Goal: Task Accomplishment & Management: Complete application form

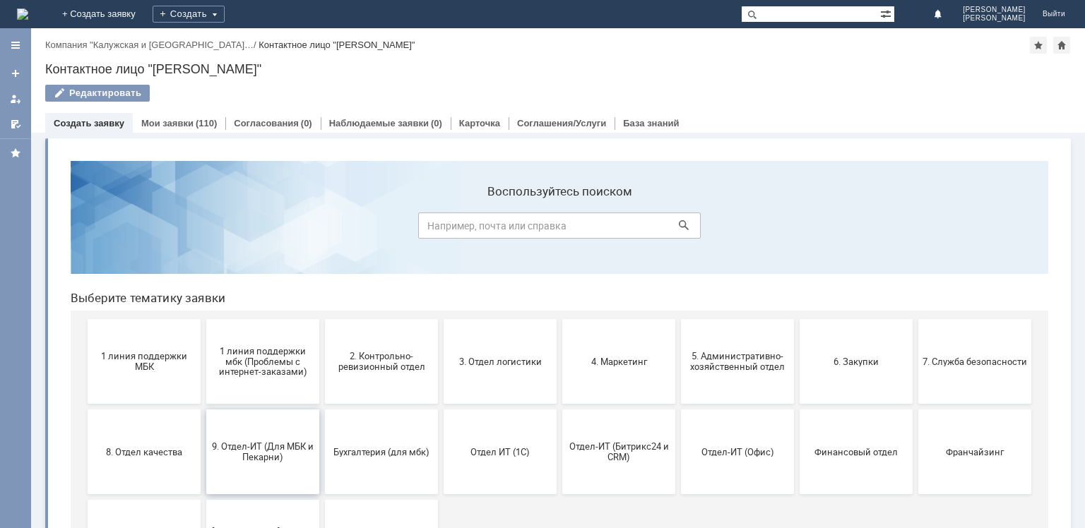
click at [272, 458] on span "9. Отдел-ИТ (Для МБК и Пекарни)" at bounding box center [262, 451] width 105 height 21
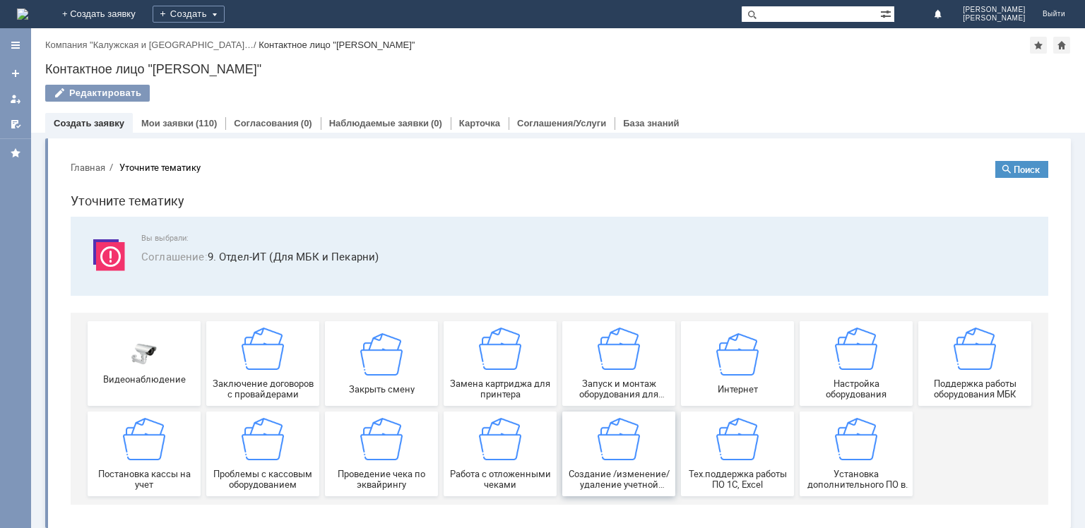
click at [610, 455] on img at bounding box center [618, 439] width 42 height 42
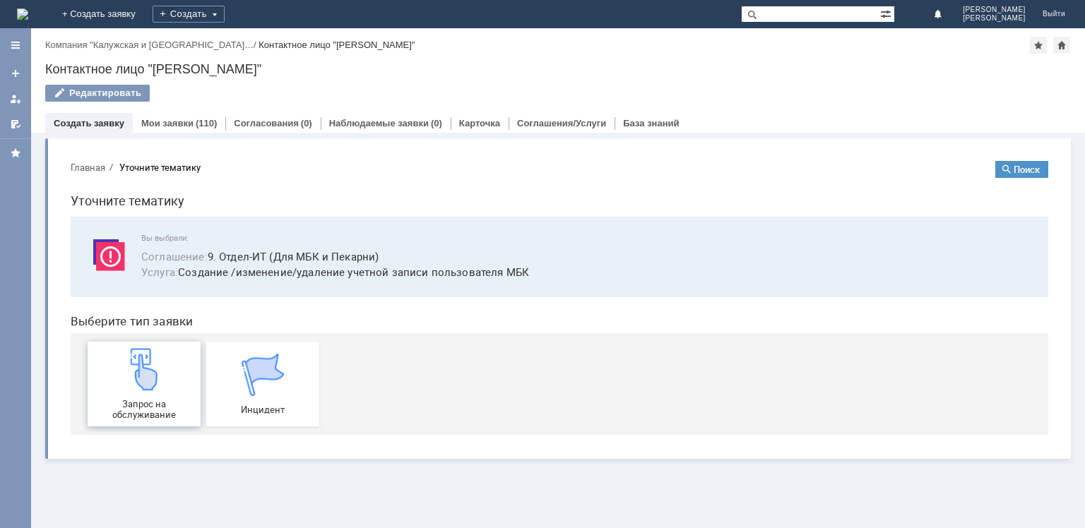
click at [175, 359] on div "Запрос на обслуживание" at bounding box center [144, 384] width 105 height 72
click at [148, 395] on div "Запрос на обслуживание" at bounding box center [144, 384] width 105 height 72
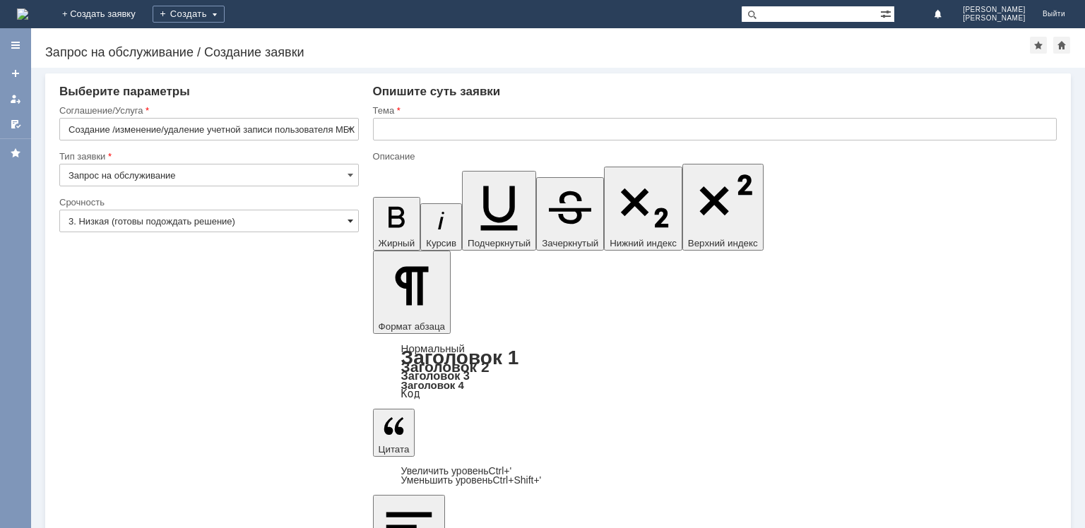
click at [347, 218] on span at bounding box center [350, 220] width 6 height 11
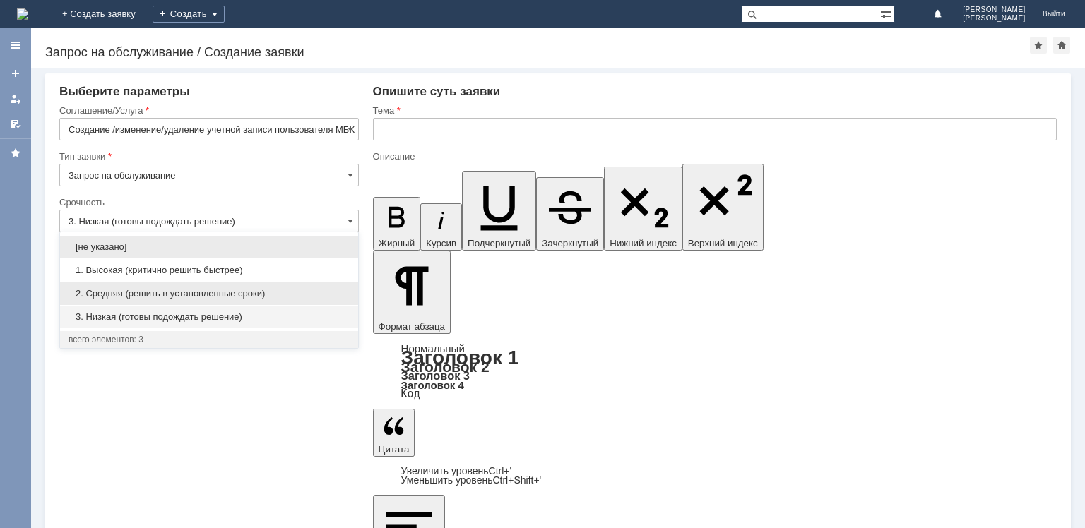
click at [236, 285] on div "2. Средняя (решить в установленные сроки)" at bounding box center [209, 293] width 298 height 23
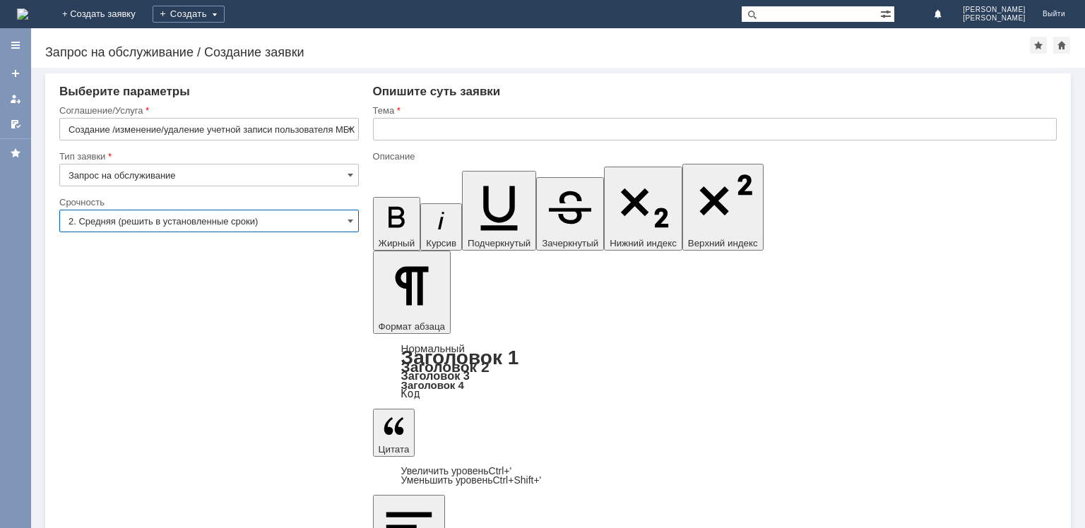
type input "2. Средняя (решить в установленные сроки)"
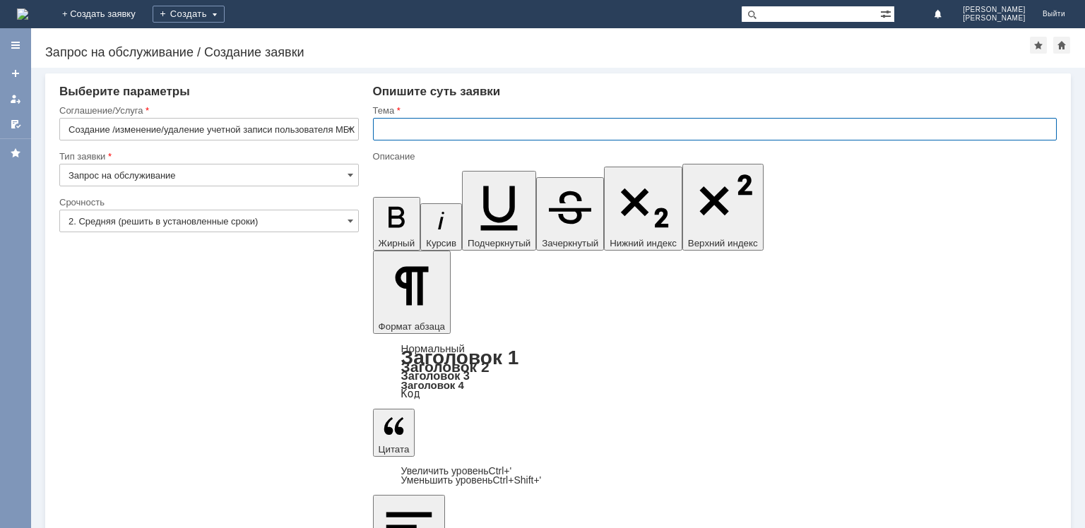
click at [414, 130] on input "text" at bounding box center [715, 129] width 684 height 23
click at [584, 118] on input "Открыть доступ ПК и присвоить ему шк" at bounding box center [715, 129] width 684 height 23
type input "Открыть доступ ПК"
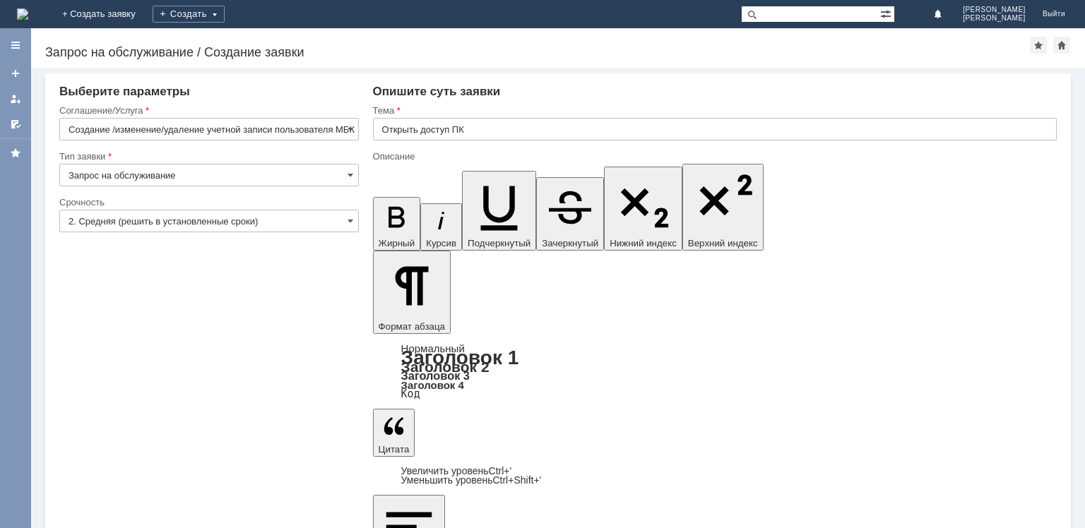
click at [432, 126] on input "text" at bounding box center [715, 129] width 684 height 23
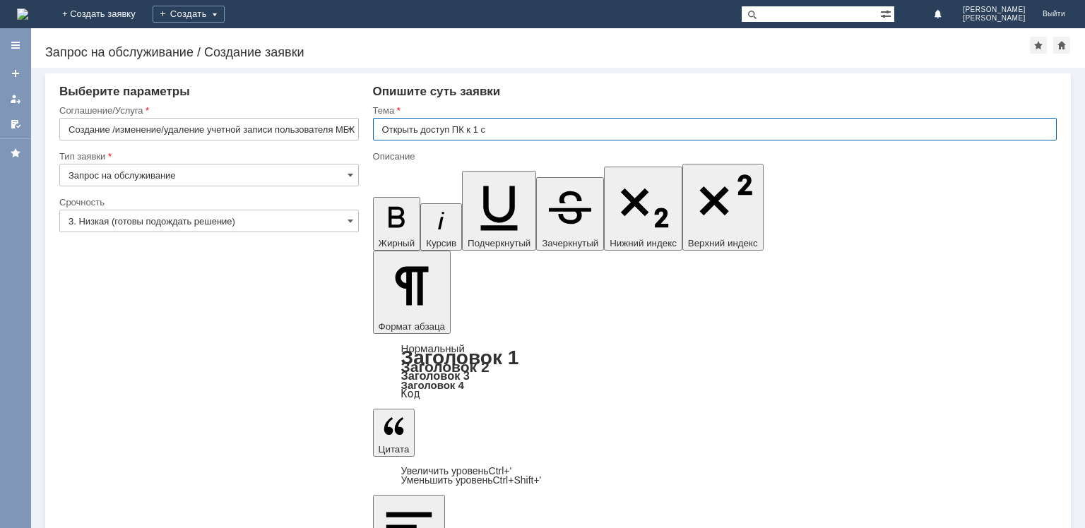
type input "Открыть доступ ПК к 1 с"
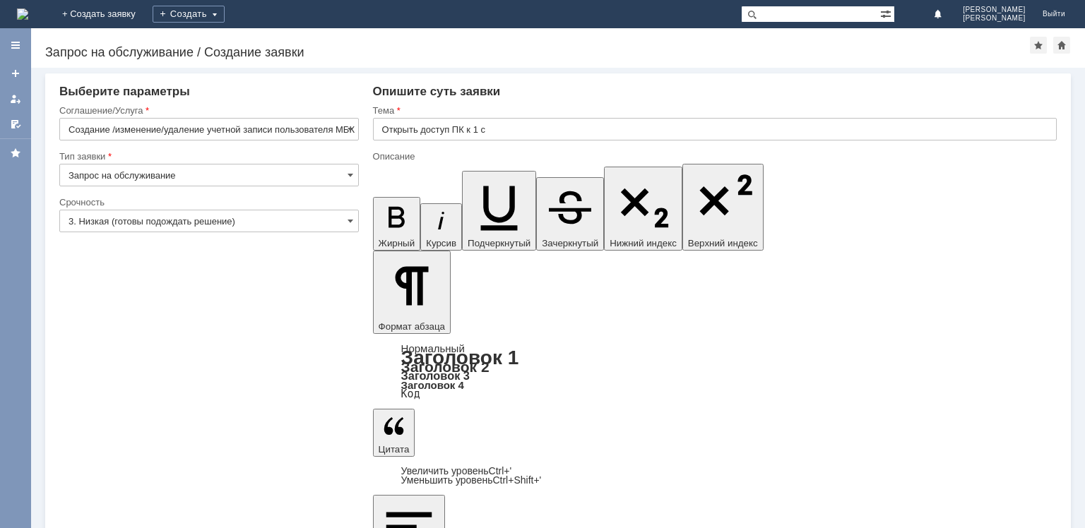
scroll to position [353, 4]
click at [352, 220] on span at bounding box center [350, 220] width 6 height 11
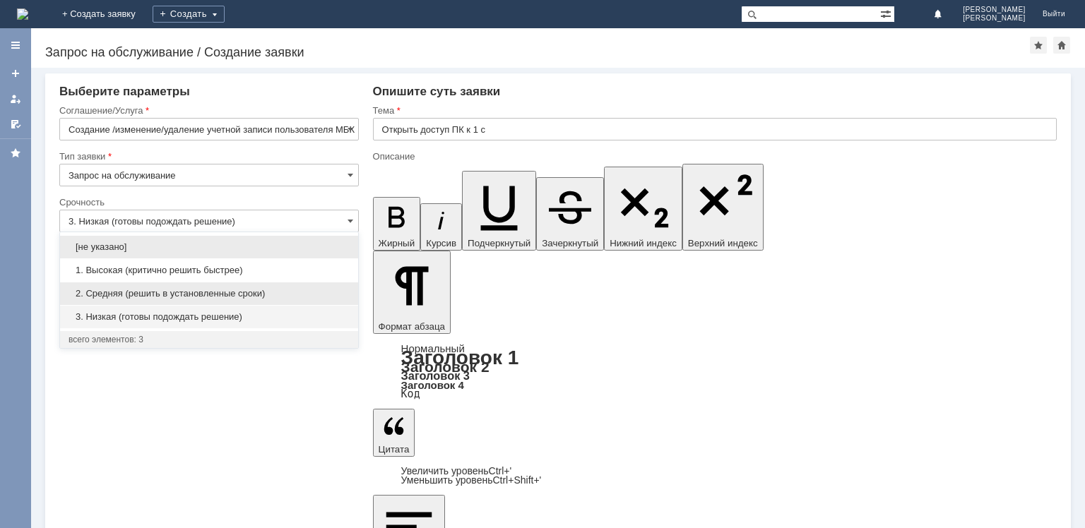
click at [253, 292] on span "2. Средняя (решить в установленные сроки)" at bounding box center [209, 293] width 281 height 11
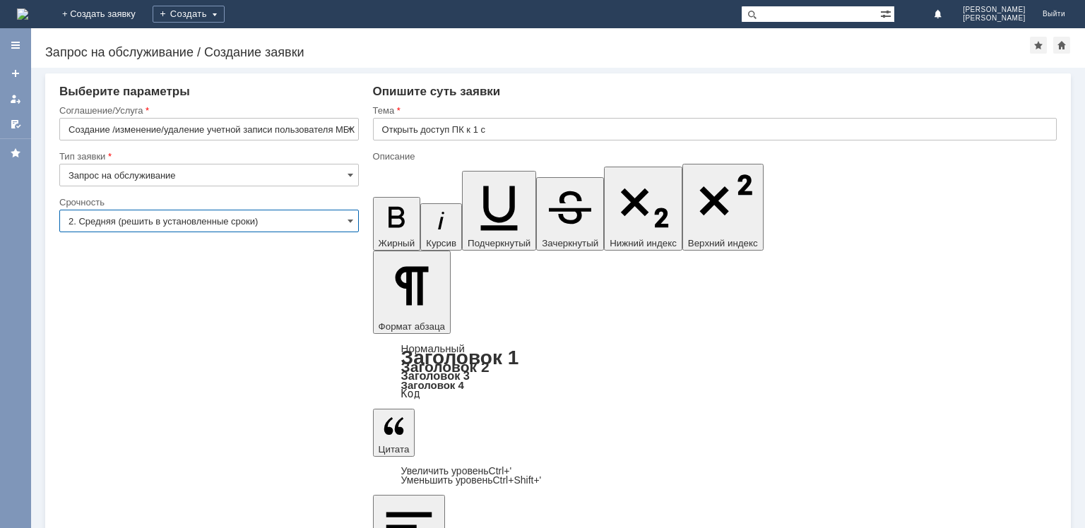
type input "2. Средняя (решить в установленные сроки)"
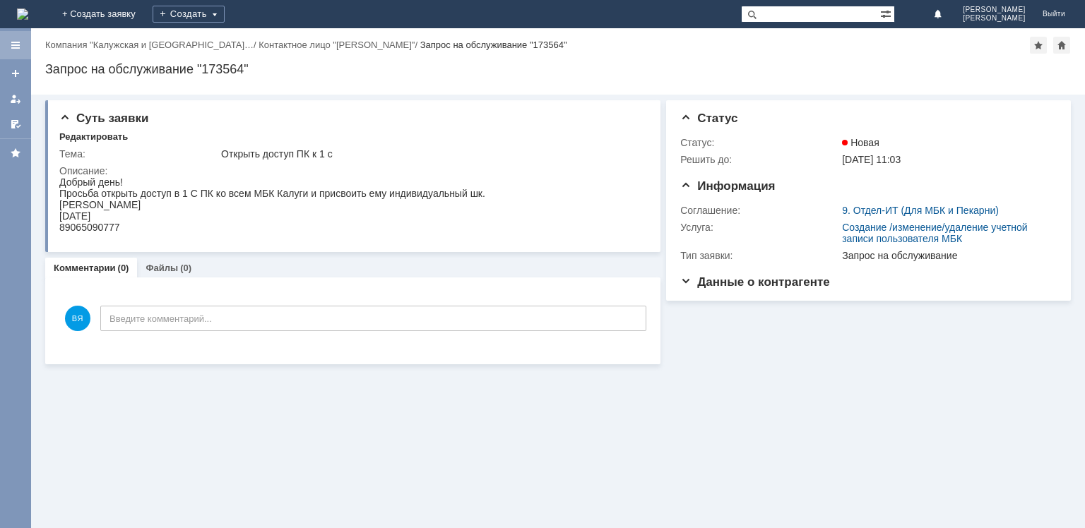
click at [11, 42] on div at bounding box center [15, 45] width 11 height 11
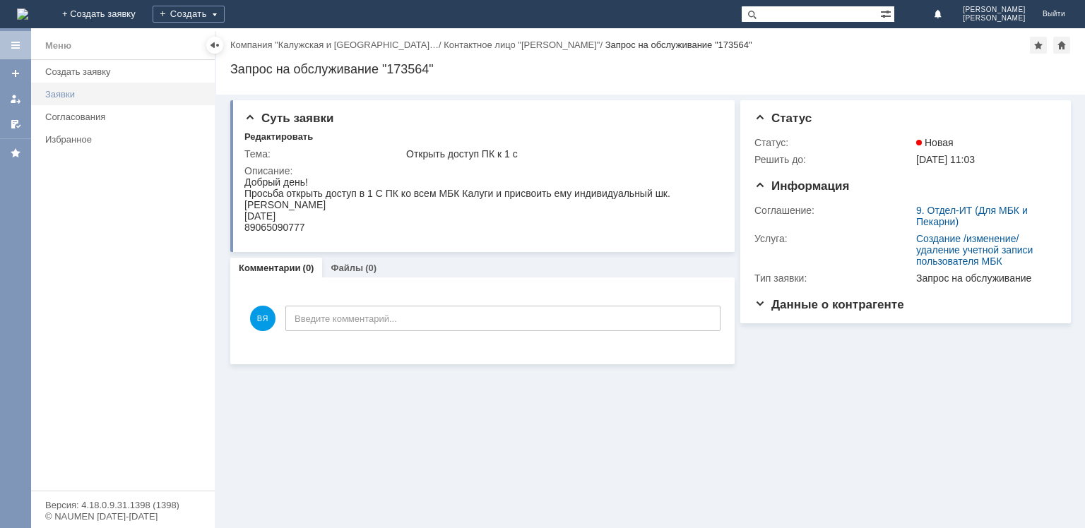
click at [127, 91] on div "Заявки" at bounding box center [125, 94] width 161 height 11
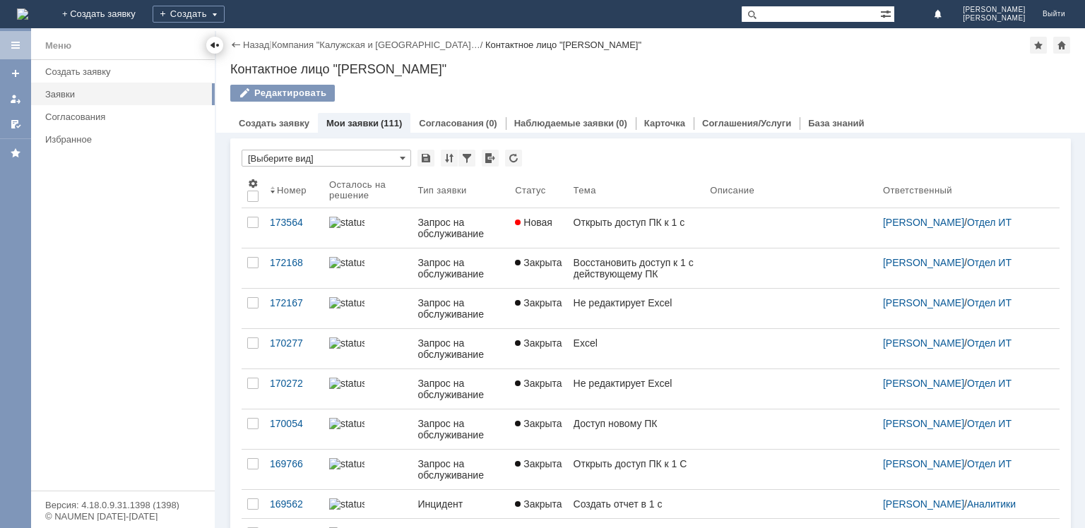
click at [213, 48] on div at bounding box center [214, 45] width 11 height 11
